Goal: Information Seeking & Learning: Learn about a topic

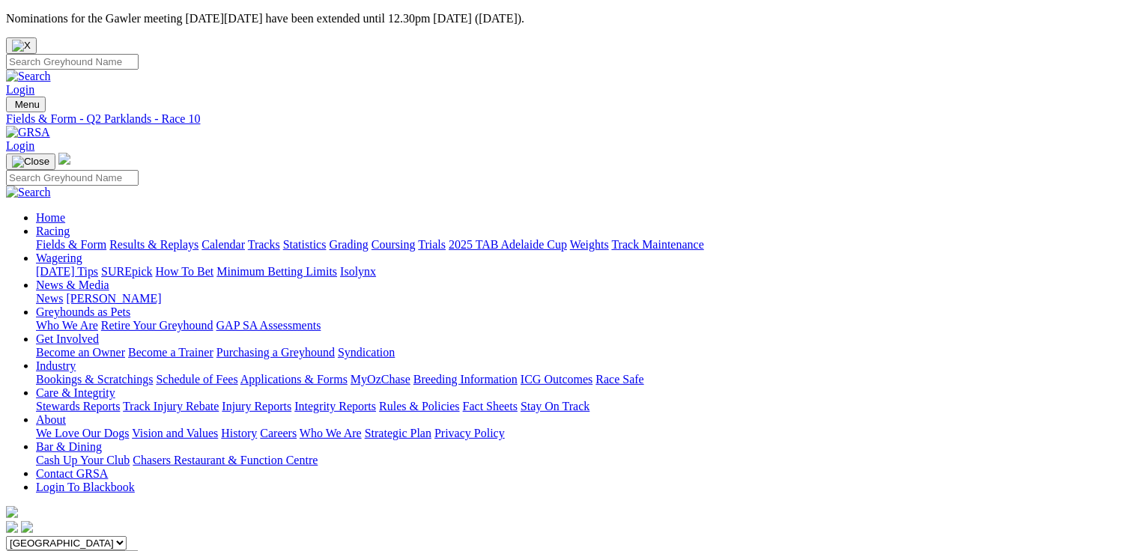
click at [54, 238] on link "Fields & Form" at bounding box center [71, 244] width 70 height 13
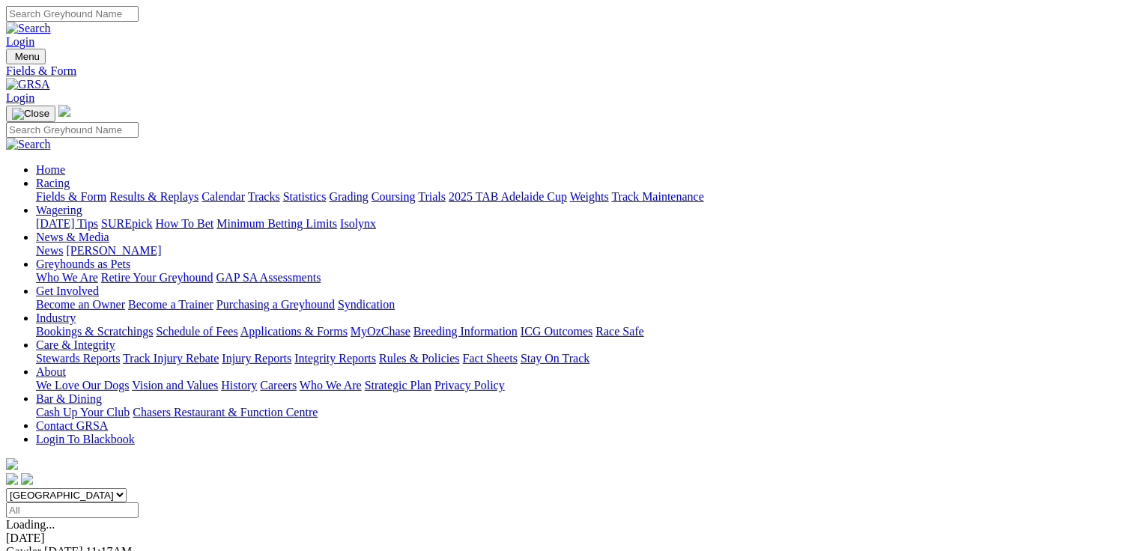
select select "QLD"
click at [101, 488] on select "South Australia New South Wales Northern Territory Queensland Tasmania Victoria…" at bounding box center [66, 495] width 121 height 14
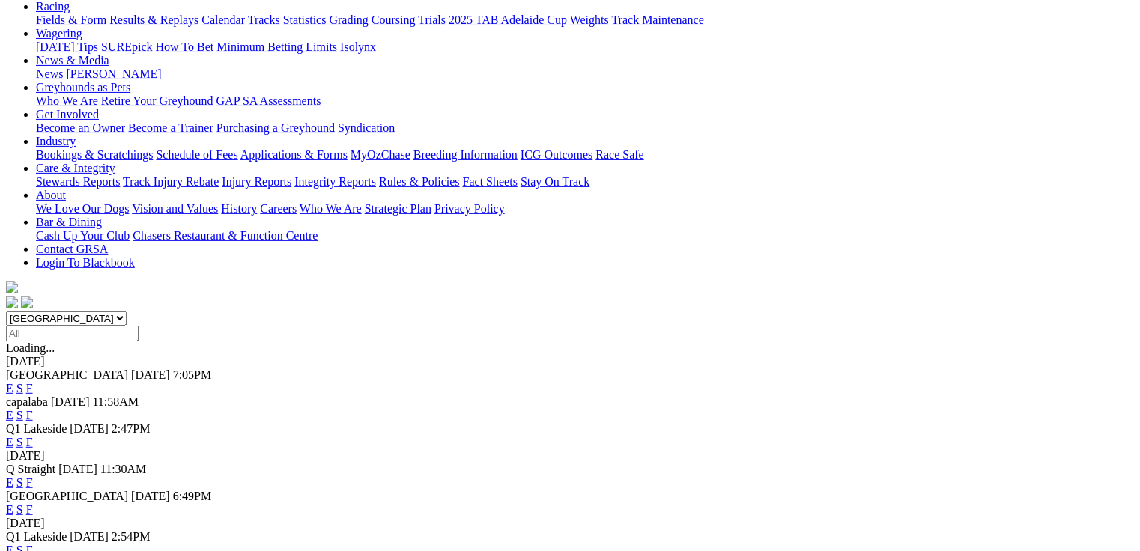
scroll to position [420, 0]
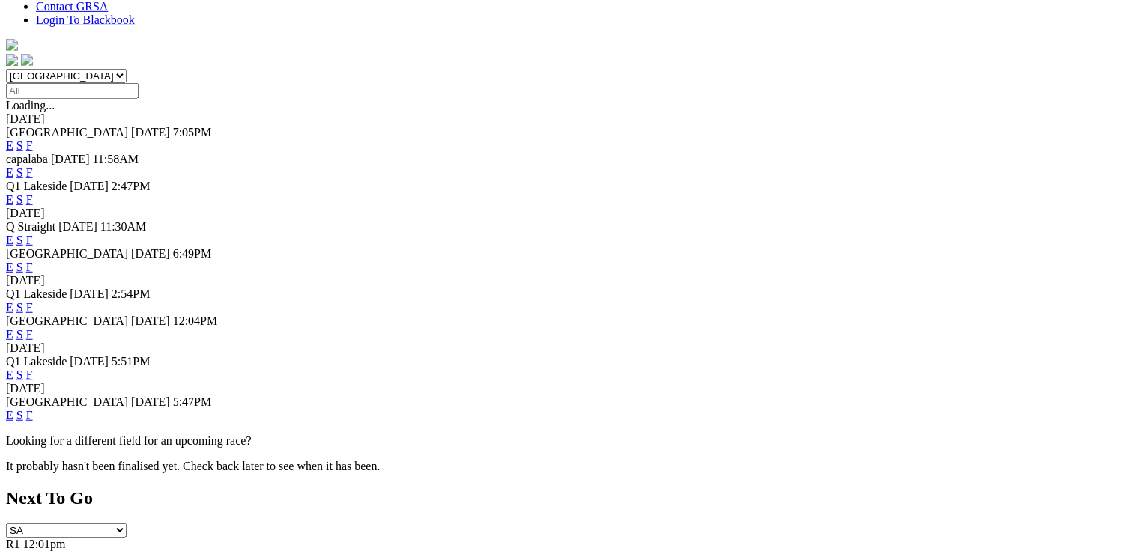
click at [13, 369] on link "E" at bounding box center [9, 375] width 7 height 13
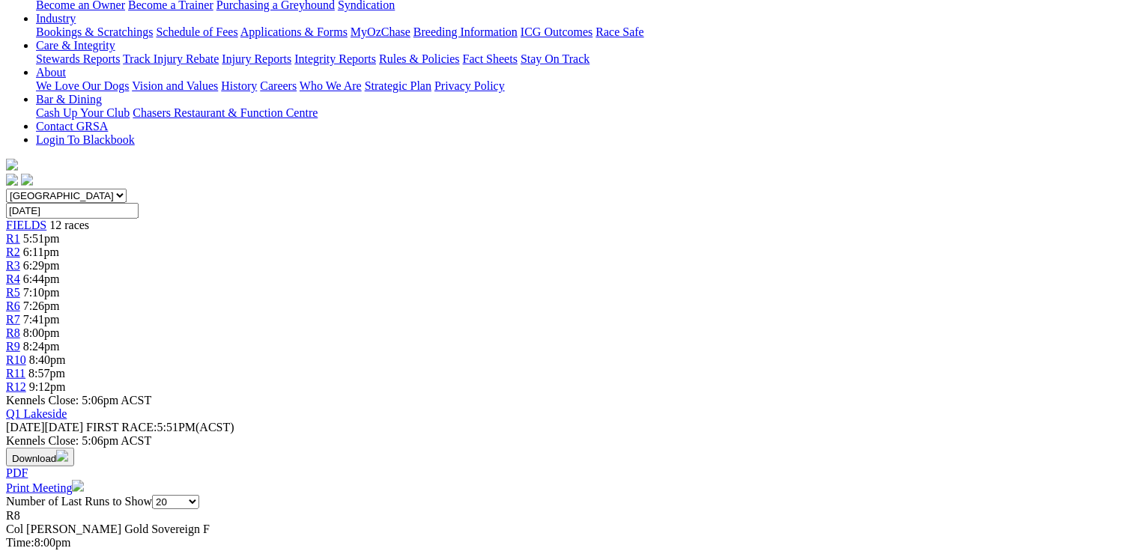
scroll to position [479, 0]
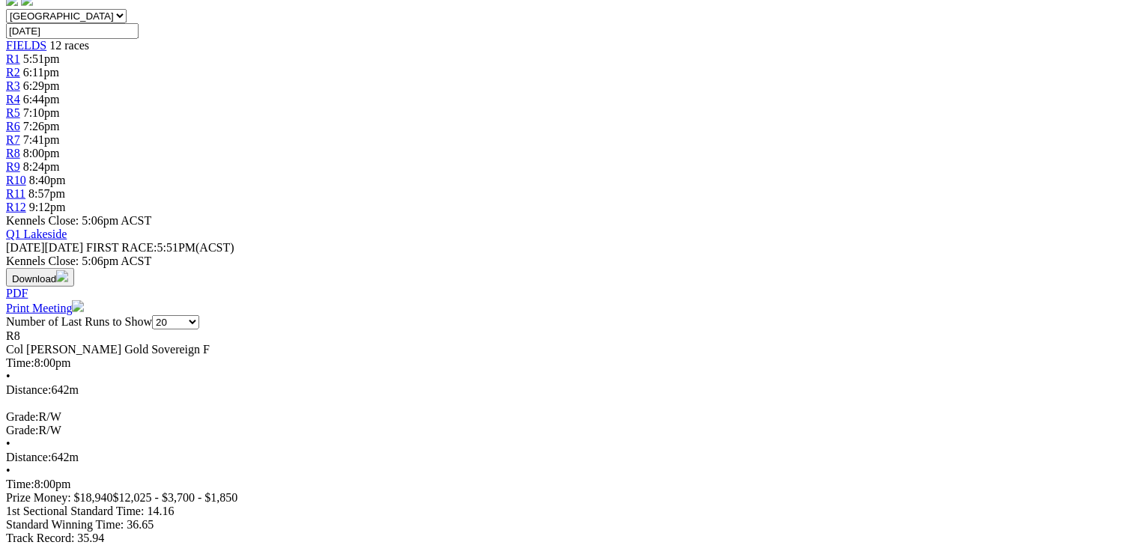
drag, startPoint x: 228, startPoint y: 98, endPoint x: 320, endPoint y: 94, distance: 92.3
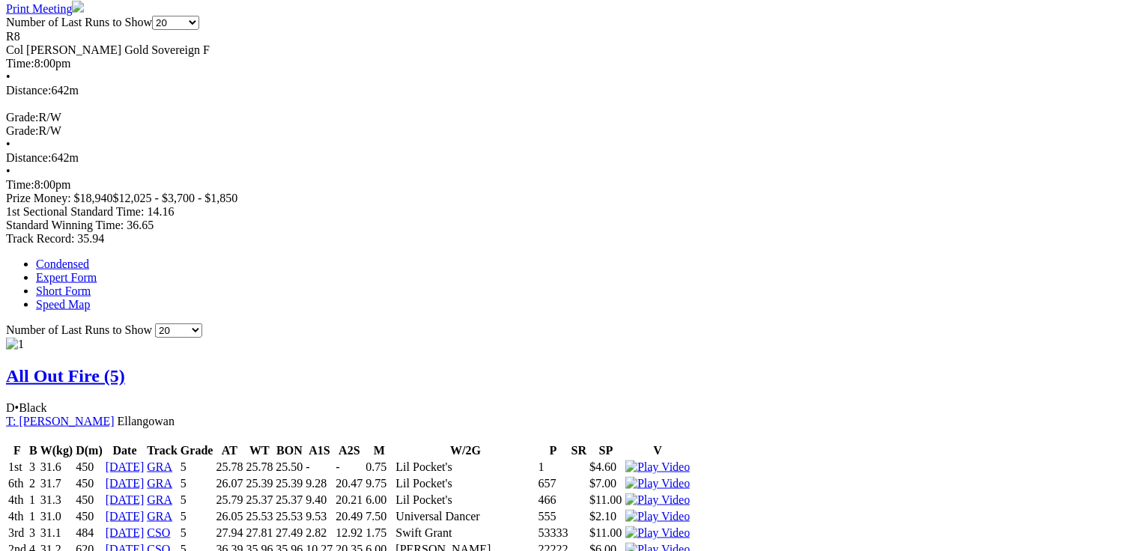
scroll to position [899, 0]
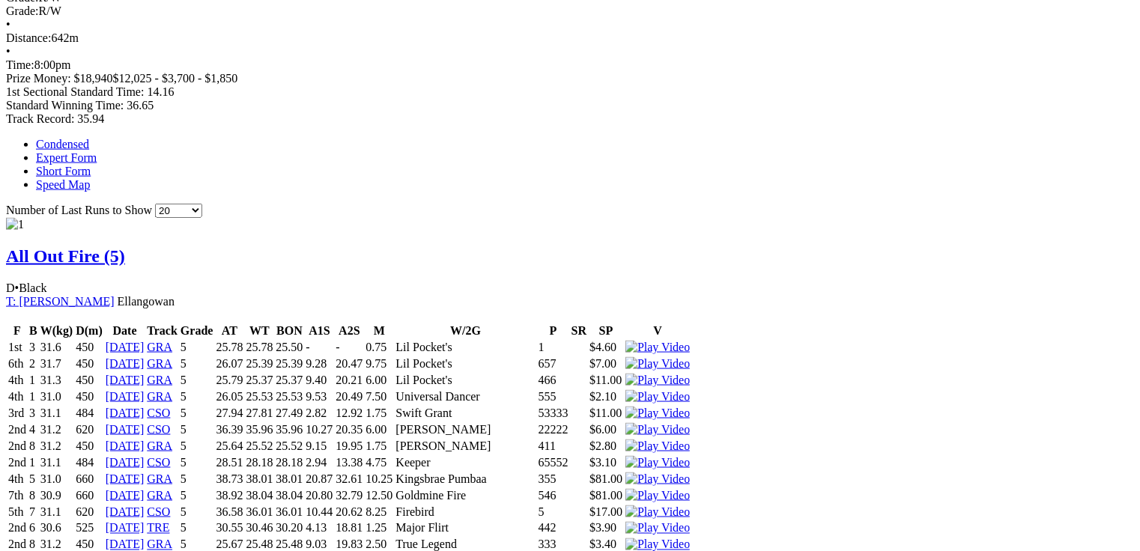
drag, startPoint x: 223, startPoint y: 142, endPoint x: 443, endPoint y: 129, distance: 219.9
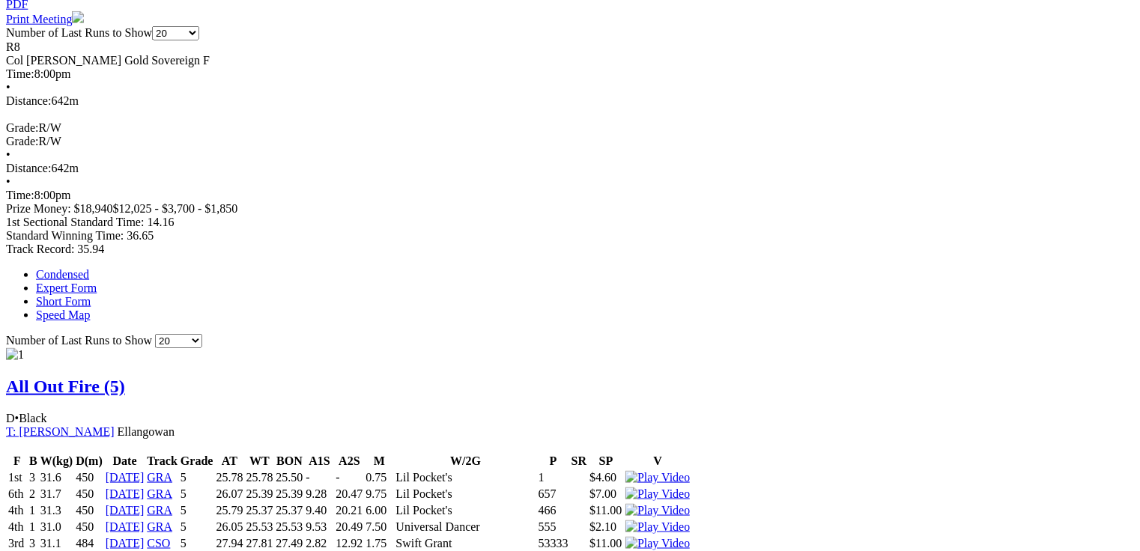
scroll to position [599, 0]
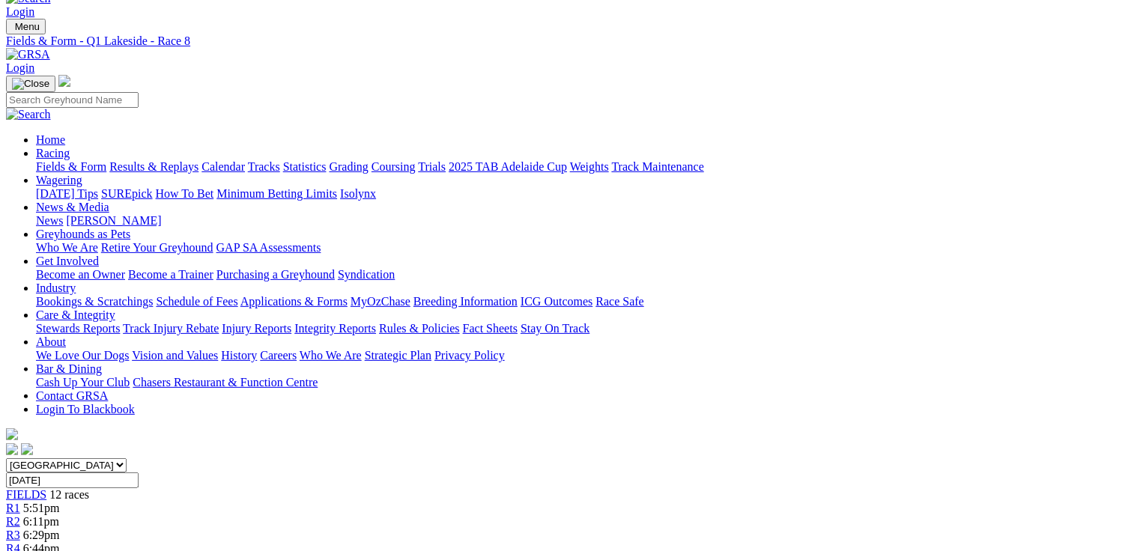
scroll to position [24, 0]
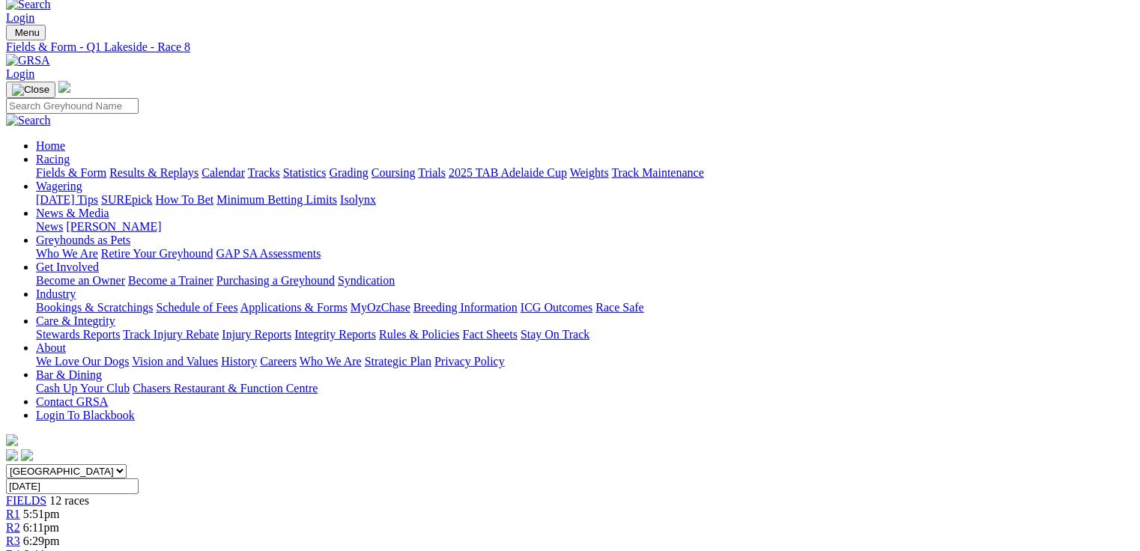
click at [45, 166] on link "Fields & Form" at bounding box center [71, 172] width 70 height 13
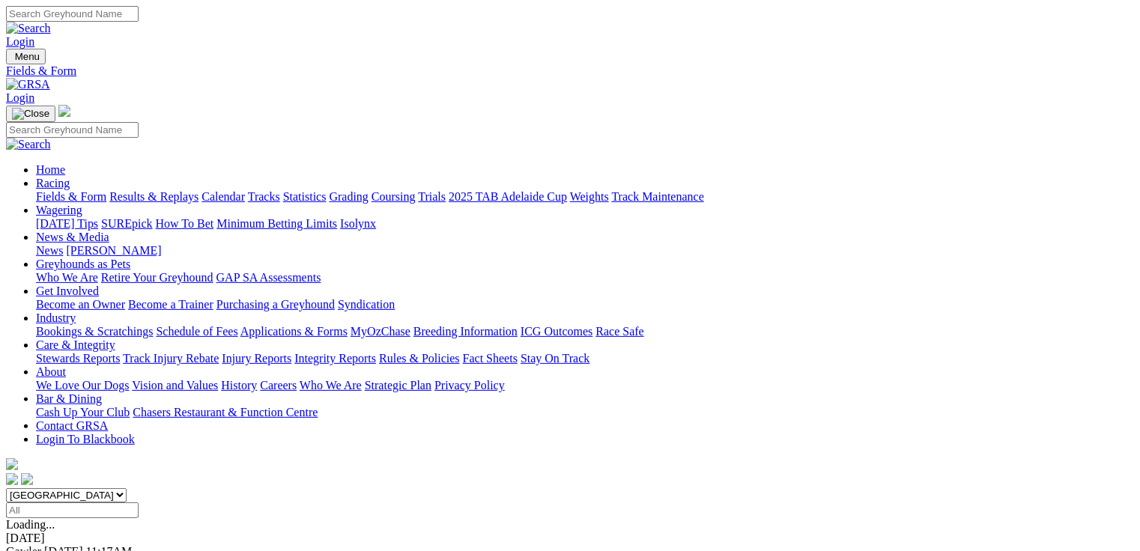
select select "QLD"
click at [101, 488] on select "[GEOGRAPHIC_DATA] [GEOGRAPHIC_DATA] [GEOGRAPHIC_DATA] [GEOGRAPHIC_DATA] [GEOGRA…" at bounding box center [66, 495] width 121 height 14
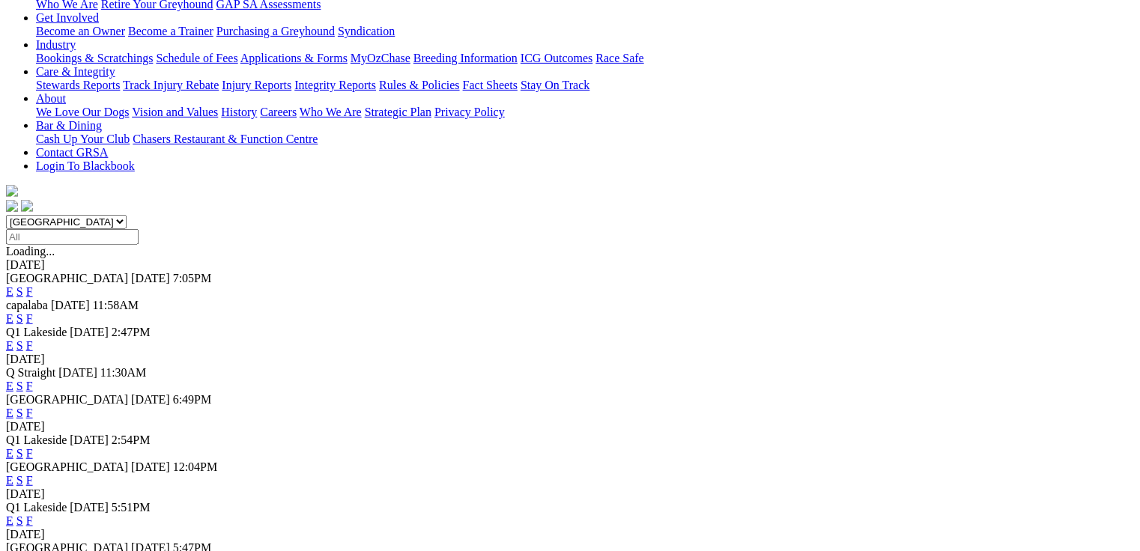
scroll to position [300, 0]
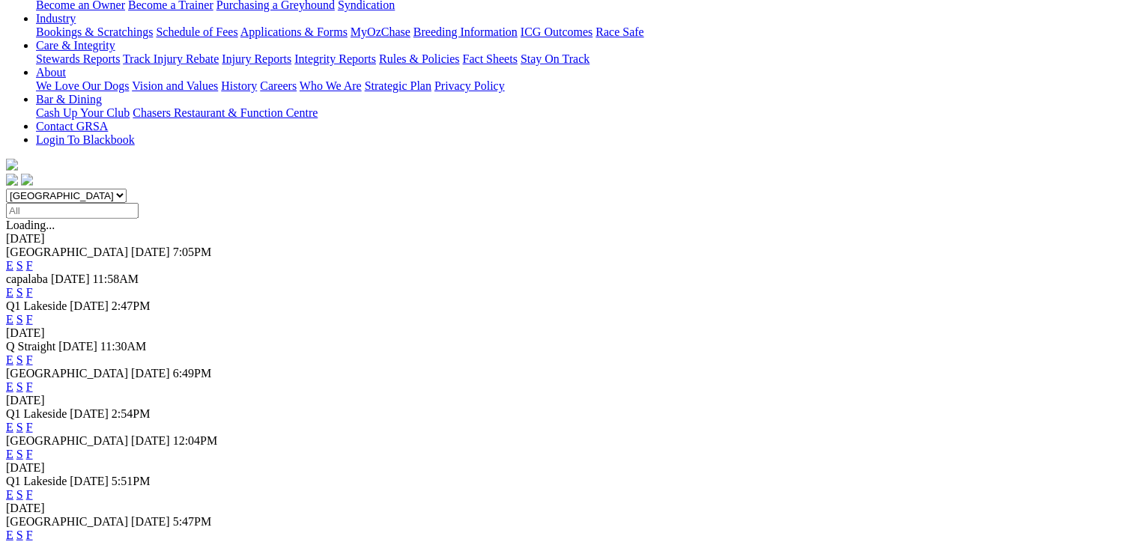
click at [13, 421] on link "E" at bounding box center [9, 427] width 7 height 13
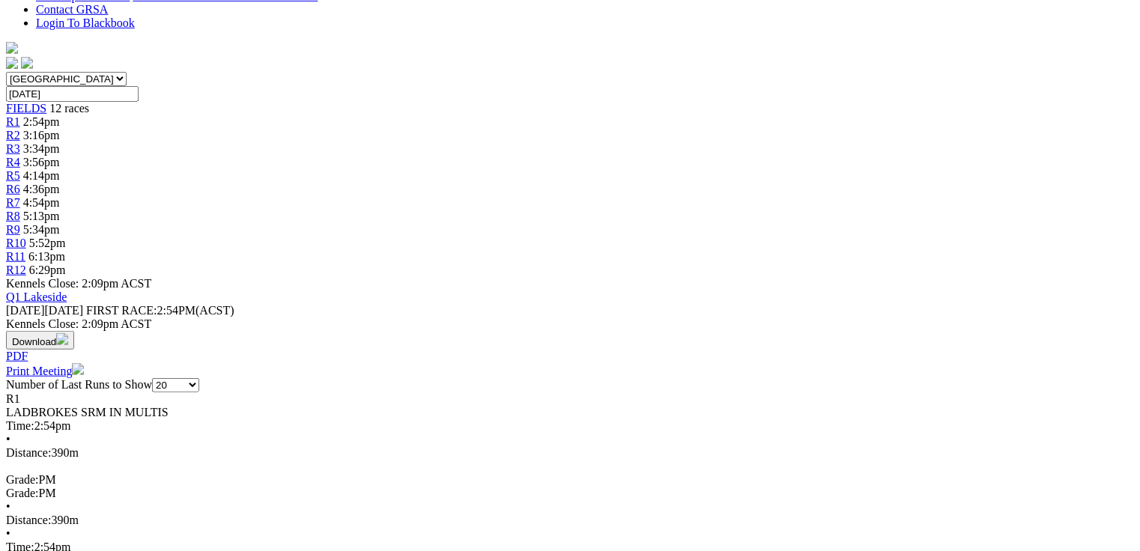
scroll to position [420, 0]
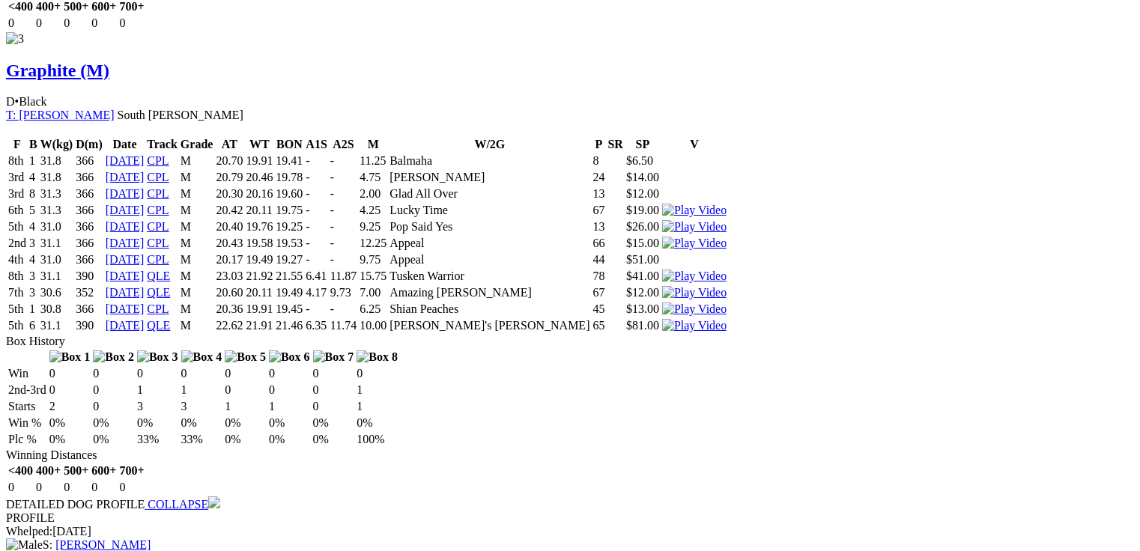
scroll to position [2697, 0]
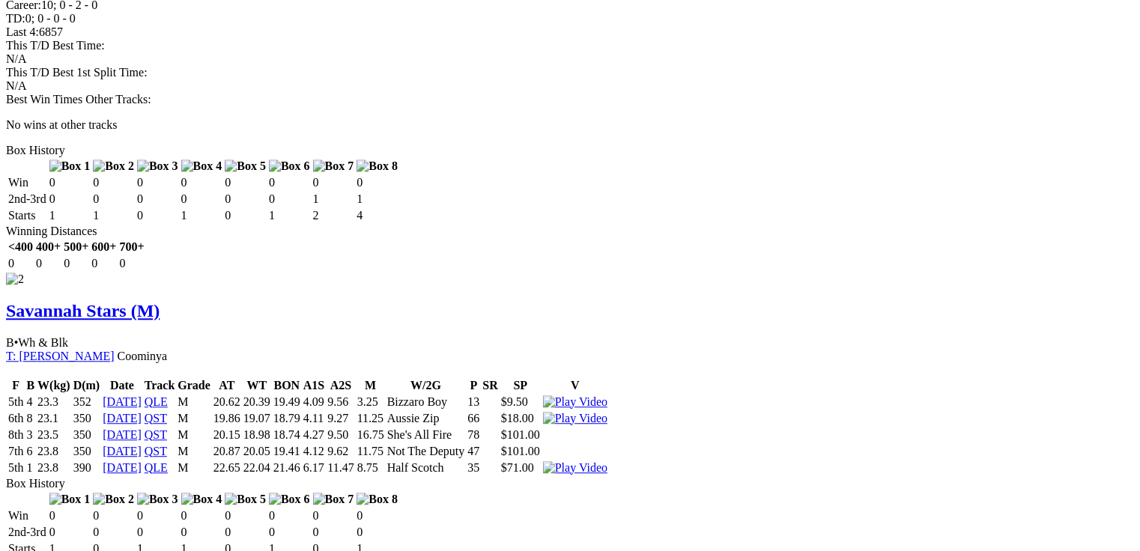
scroll to position [0, 0]
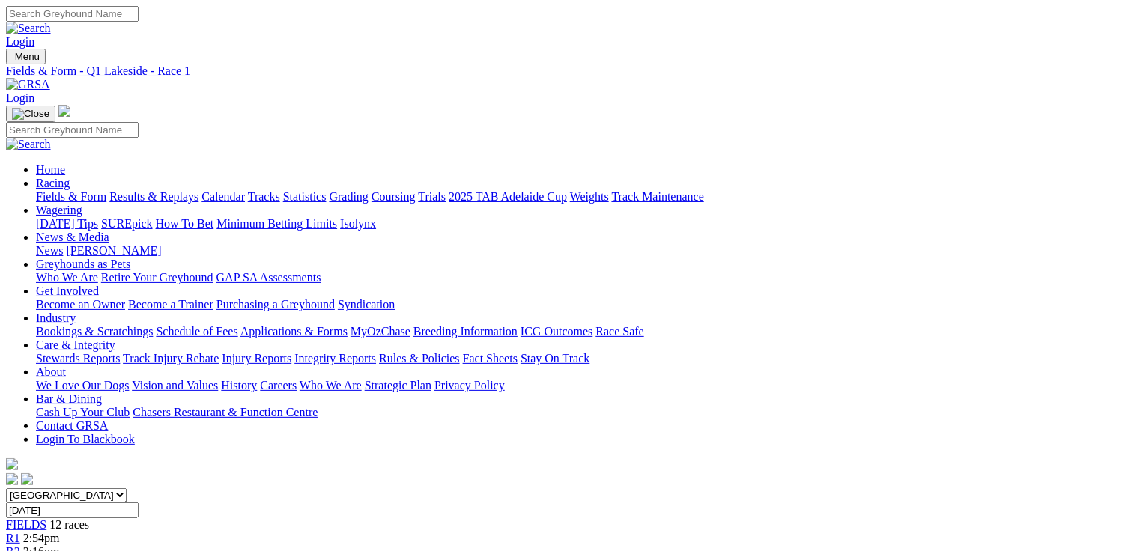
click at [291, 545] on div "R2 3:16pm" at bounding box center [570, 551] width 1128 height 13
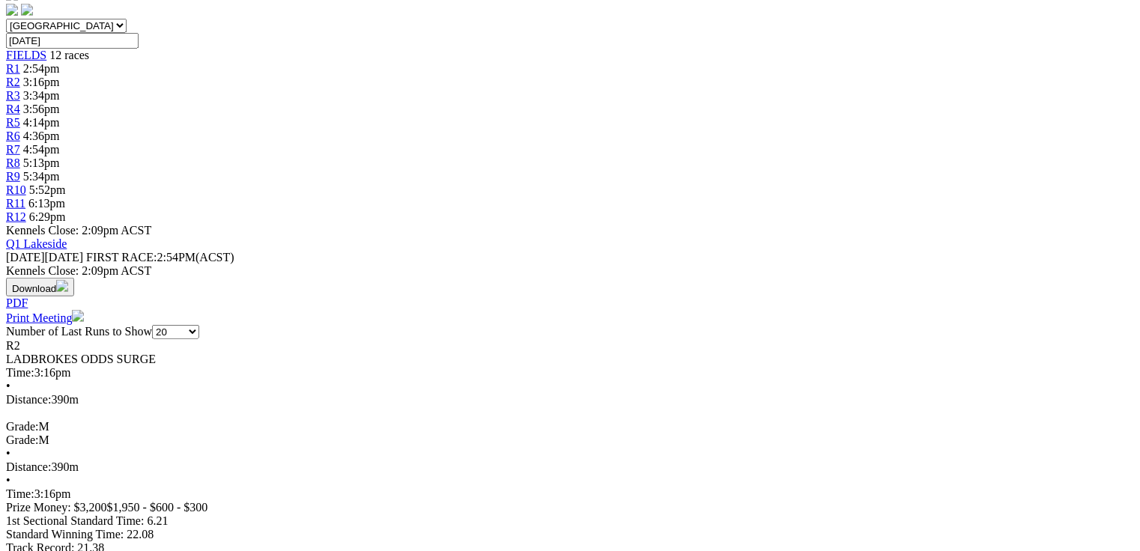
scroll to position [479, 0]
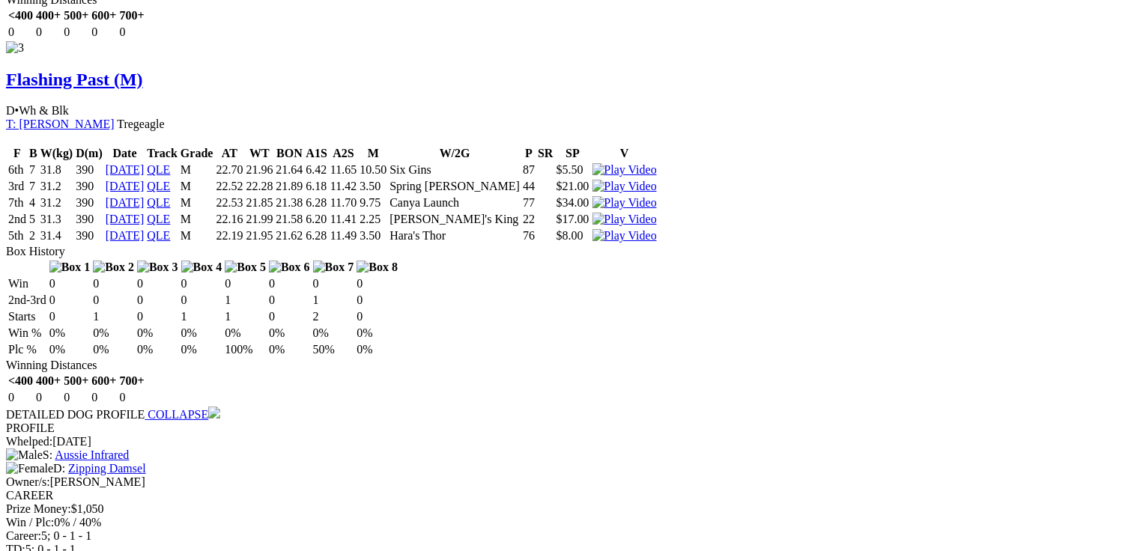
scroll to position [0, 0]
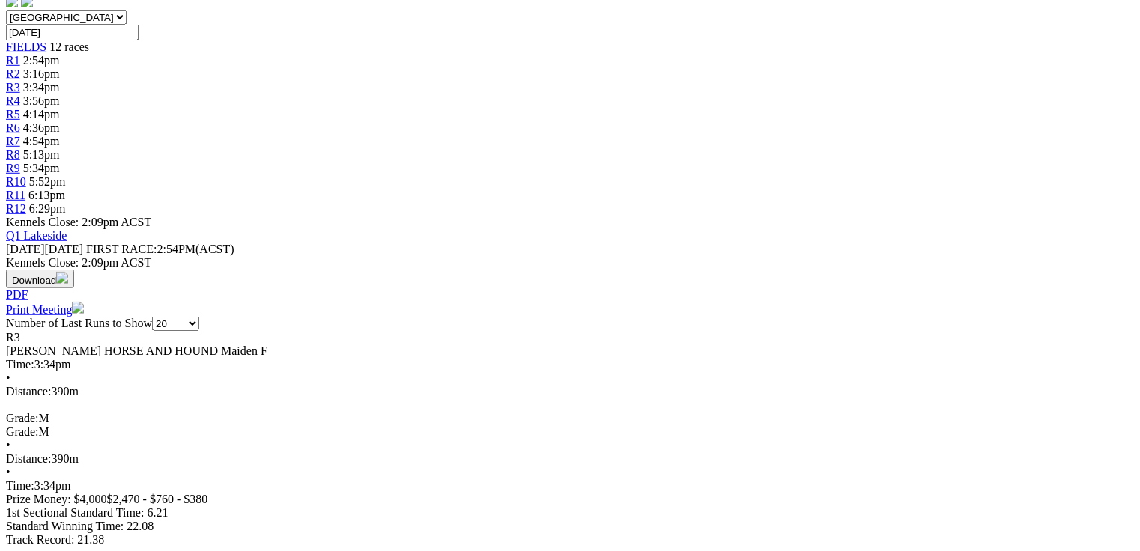
scroll to position [479, 0]
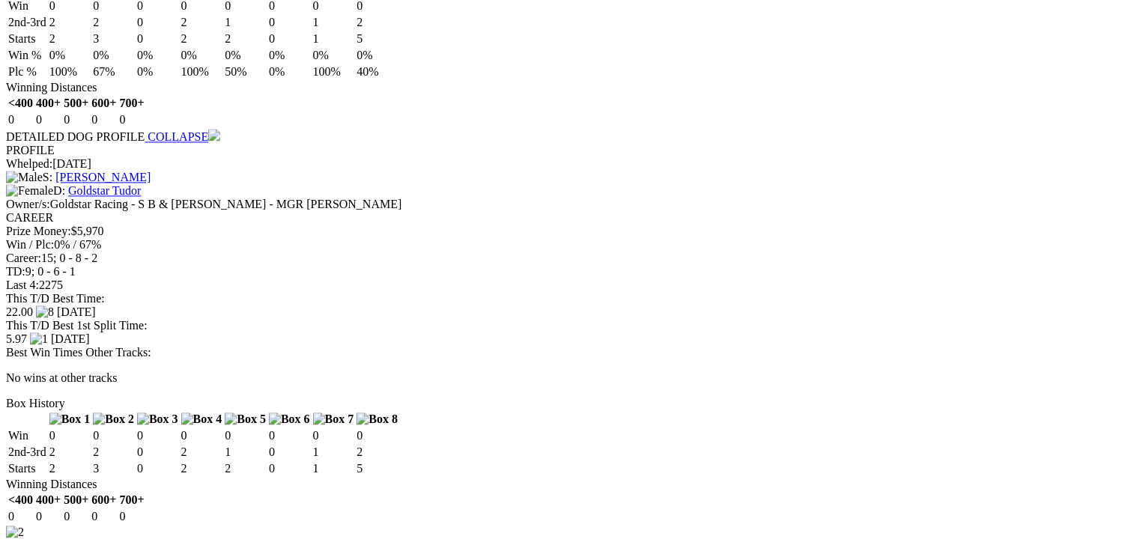
scroll to position [1605, 0]
